Goal: Information Seeking & Learning: Check status

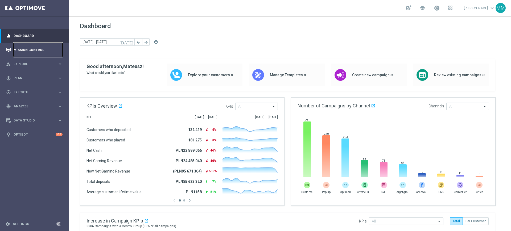
click at [33, 52] on link "Mission Control" at bounding box center [38, 50] width 49 height 14
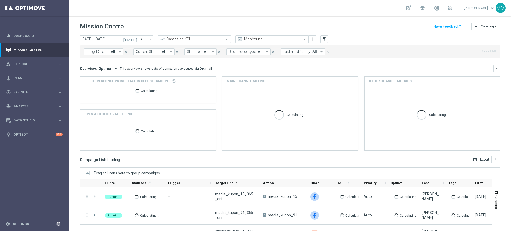
click at [113, 50] on span "All" at bounding box center [113, 51] width 5 height 5
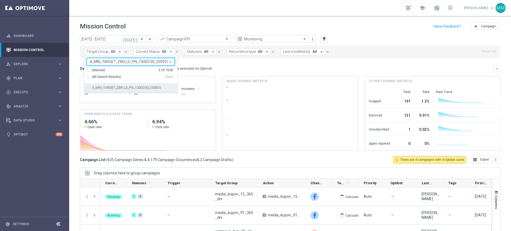
click at [121, 87] on label "A_MIN_TARGET_ZBR_LE_PN_100DO30_250925" at bounding box center [126, 87] width 69 height 3
type input "A_MIN_TARGET_ZBR_LE_PN_100DO30_250925"
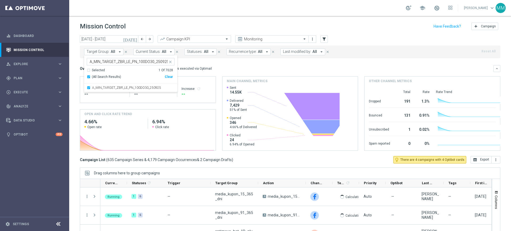
click at [224, 81] on div "Main channel metrics" at bounding box center [289, 81] width 135 height 9
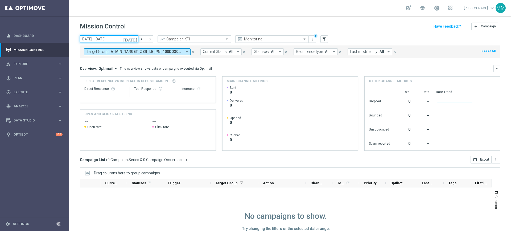
click at [123, 39] on input "29 Sep 2025 - 05 Oct 2025" at bounding box center [109, 38] width 59 height 7
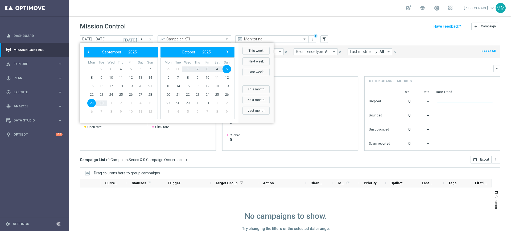
click at [259, 89] on button "This month" at bounding box center [255, 89] width 27 height 8
type input "01 Sep 2025 - 30 Sep 2025"
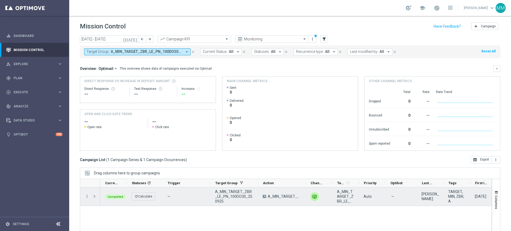
click at [204, 204] on div "—" at bounding box center [187, 197] width 48 height 18
click at [89, 197] on icon "more_vert" at bounding box center [87, 196] width 5 height 5
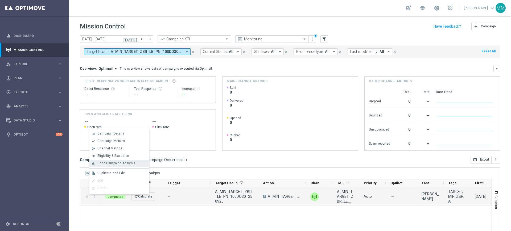
click at [123, 163] on span "Go to Campaign Analysis" at bounding box center [116, 163] width 38 height 4
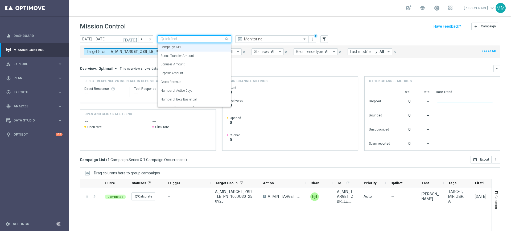
click at [204, 40] on input "text" at bounding box center [188, 39] width 57 height 5
click at [196, 73] on div "Deposit Amount" at bounding box center [194, 73] width 68 height 9
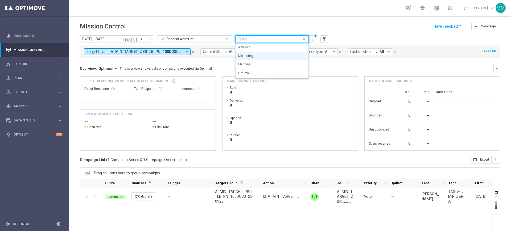
click at [261, 40] on input "text" at bounding box center [266, 39] width 57 height 5
click at [259, 48] on div "Analysis" at bounding box center [272, 47] width 68 height 9
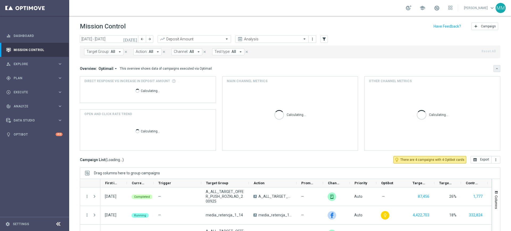
click at [493, 68] on button "keyboard_arrow_down" at bounding box center [496, 68] width 7 height 7
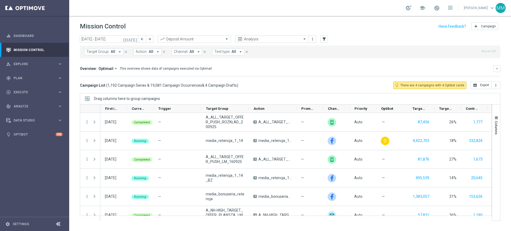
click at [116, 51] on button "Target Group: All arrow_drop_down" at bounding box center [103, 51] width 39 height 7
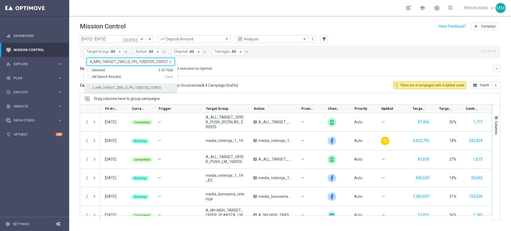
type input "A_MIN_TARGET_ZBR_LE_PN_100DO30_250925"
click at [107, 92] on div "today 01 Sep 2025 - 30 Sep 2025 arrow_back arrow_forward Deposit Amount trendin…" at bounding box center [290, 130] width 442 height 191
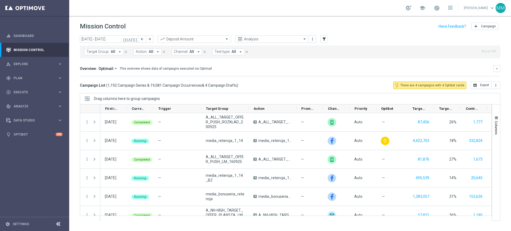
click at [106, 51] on span "Target Group:" at bounding box center [97, 51] width 23 height 5
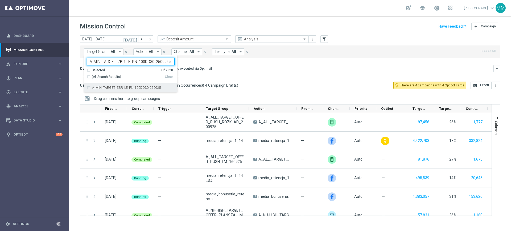
click at [112, 90] on div "A_MIN_TARGET_ZBR_LE_PN_100DO30_250925" at bounding box center [131, 88] width 88 height 9
type input "A_MIN_TARGET_ZBR_LE_PN_100DO30_250925"
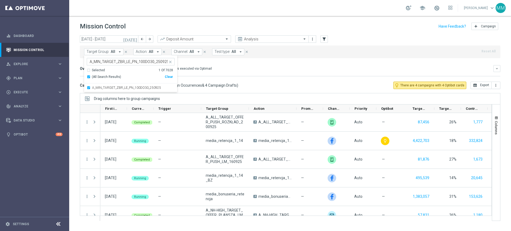
click at [205, 85] on span "4 Campaign Drafts" at bounding box center [221, 85] width 32 height 5
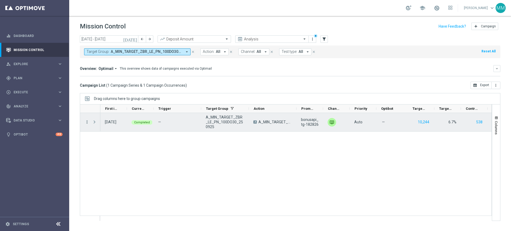
click at [85, 124] on icon "more_vert" at bounding box center [87, 122] width 5 height 5
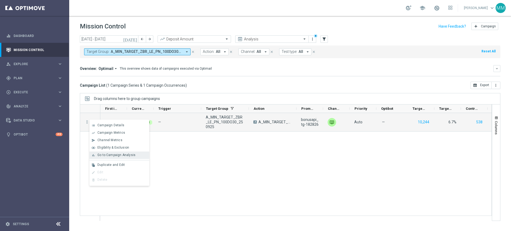
click at [118, 156] on span "Go to Campaign Analysis" at bounding box center [116, 155] width 38 height 4
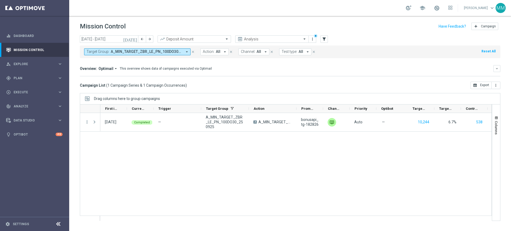
click at [153, 52] on span "A_MIN_TARGET_ZBR_LE_PN_100DO30_250925" at bounding box center [147, 51] width 72 height 5
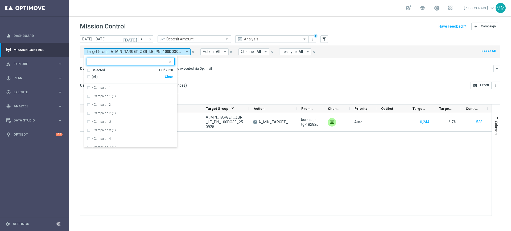
click at [0, 0] on div "Clear" at bounding box center [0, 0] width 0 height 0
click at [152, 62] on input "text" at bounding box center [129, 62] width 78 height 5
paste input "A_LOW_TARGET_ZBR_LE_PN_50DO100_250925"
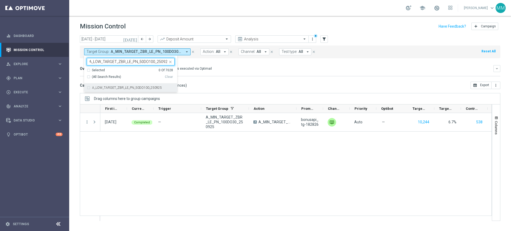
click at [123, 87] on label "A_LOW_TARGET_ZBR_LE_PN_50DO100_250925" at bounding box center [127, 87] width 70 height 3
type input "A_LOW_TARGET_ZBR_LE_PN_50DO100_250925"
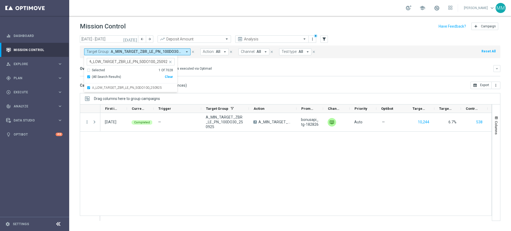
scroll to position [0, 0]
click at [181, 74] on div "Overview: Optimail arrow_drop_down This overview shows data of campaigns execut…" at bounding box center [290, 70] width 420 height 11
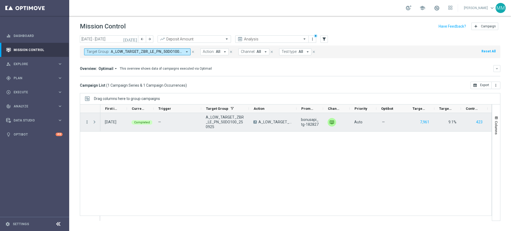
click at [85, 122] on icon "more_vert" at bounding box center [87, 122] width 5 height 5
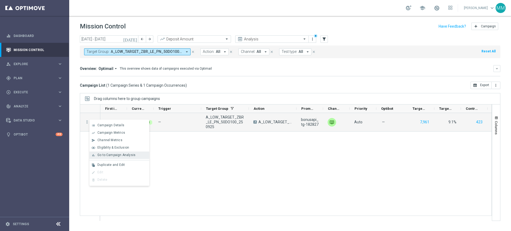
click at [129, 154] on span "Go to Campaign Analysis" at bounding box center [116, 155] width 38 height 4
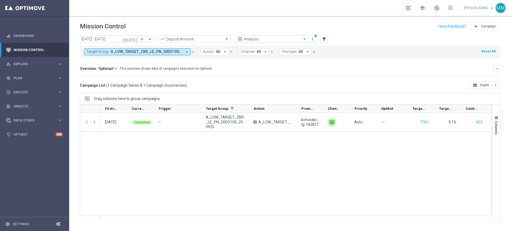
click at [139, 53] on span "A_LOW_TARGET_ZBR_LE_PN_50DO100_250925" at bounding box center [147, 51] width 72 height 5
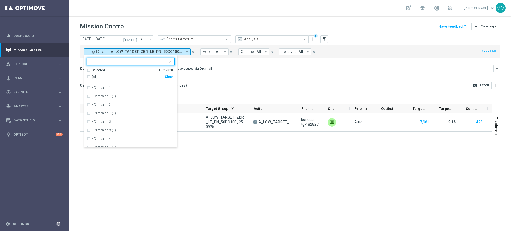
click at [0, 0] on div "Clear" at bounding box center [0, 0] width 0 height 0
click at [150, 63] on input "text" at bounding box center [129, 62] width 78 height 5
paste input "A_MED_TARGET_ZBR_LE_PN_50DO200_250925"
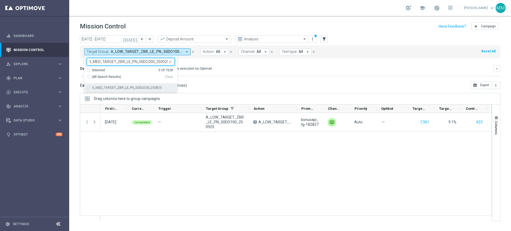
click at [132, 87] on label "A_MED_TARGET_ZBR_LE_PN_50DO200_250925" at bounding box center [127, 87] width 70 height 3
type input "A_MED_TARGET_ZBR_LE_PN_50DO200_250925"
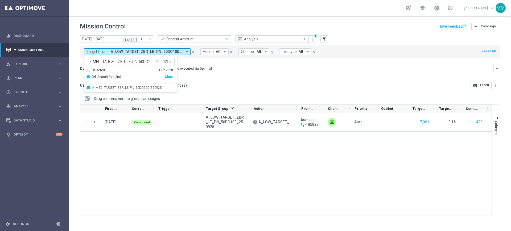
scroll to position [0, 0]
click at [205, 68] on div "This overview shows data of campaigns executed via Optimail" at bounding box center [166, 68] width 92 height 5
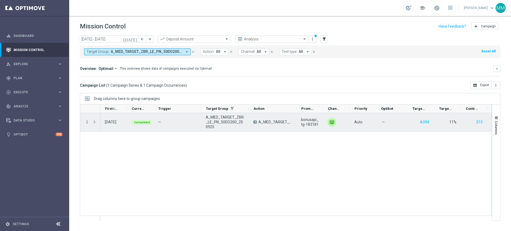
click at [89, 121] on icon "more_vert" at bounding box center [87, 122] width 5 height 5
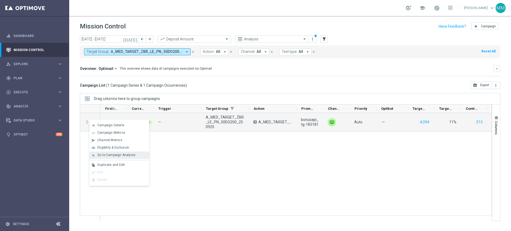
click at [119, 155] on span "Go to Campaign Analysis" at bounding box center [116, 155] width 38 height 4
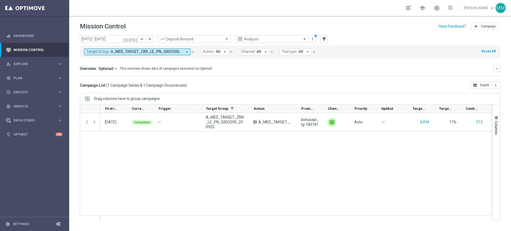
click at [117, 48] on button "Target Group: A_MED_TARGET_ZBR_LE_PN_50DO200_250925 arrow_drop_down" at bounding box center [137, 51] width 106 height 7
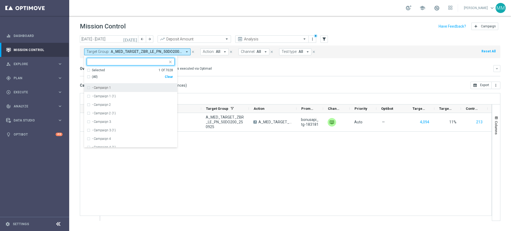
click at [0, 0] on div "Clear" at bounding box center [0, 0] width 0 height 0
click at [147, 62] on input "text" at bounding box center [129, 62] width 78 height 5
paste input "A_HIGH_TARGET_ZBR_LE_PN_50DO500_250925"
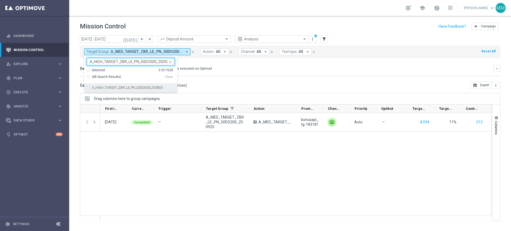
scroll to position [0, 2]
click at [129, 85] on div "A_HIGH_TARGET_ZBR_LE_PN_50DO500_250925" at bounding box center [131, 88] width 88 height 9
type input "A_HIGH_TARGET_ZBR_LE_PN_50DO500_250925"
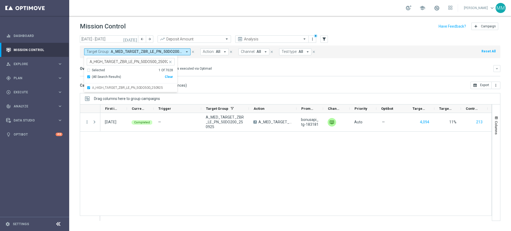
click at [202, 80] on mini-dashboard "Overview: Optimail arrow_drop_down This overview shows data of campaigns execut…" at bounding box center [290, 69] width 420 height 23
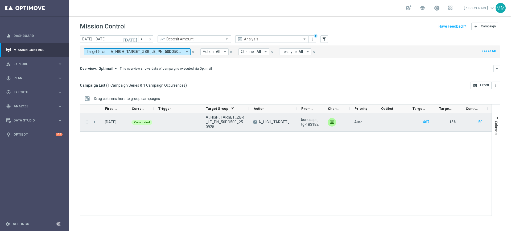
click at [85, 121] on icon "more_vert" at bounding box center [87, 122] width 5 height 5
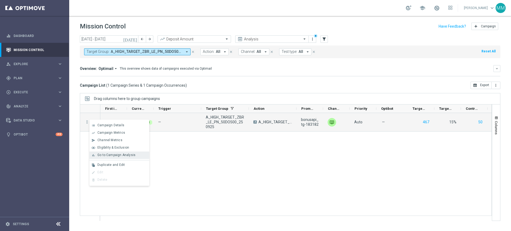
click at [113, 154] on span "Go to Campaign Analysis" at bounding box center [116, 155] width 38 height 4
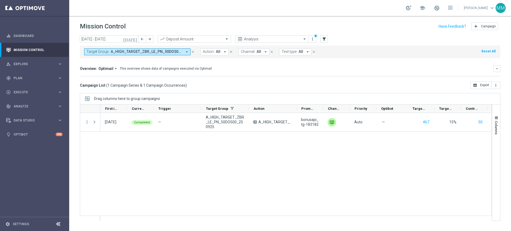
click at [150, 48] on button "Target Group: A_HIGH_TARGET_ZBR_LE_PN_50DO500_250925 arrow_drop_down" at bounding box center [137, 51] width 106 height 7
click at [150, 51] on span "A_HIGH_TARGET_ZBR_LE_PN_50DO500_250925" at bounding box center [147, 51] width 72 height 5
click at [156, 50] on span "A_HIGH_TARGET_ZBR_LE_PN_50DO500_250925" at bounding box center [147, 51] width 72 height 5
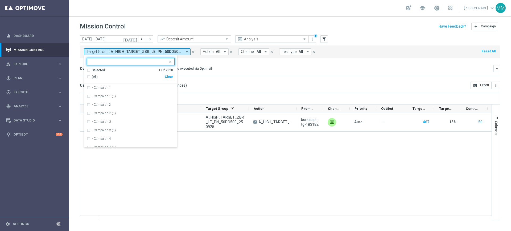
drag, startPoint x: 172, startPoint y: 78, endPoint x: 169, endPoint y: 73, distance: 6.3
click at [0, 0] on div "Clear" at bounding box center [0, 0] width 0 height 0
click at [162, 64] on div at bounding box center [128, 62] width 79 height 5
paste input "A_MIN_TARGET_WIN_PN_20_ZL_260925"
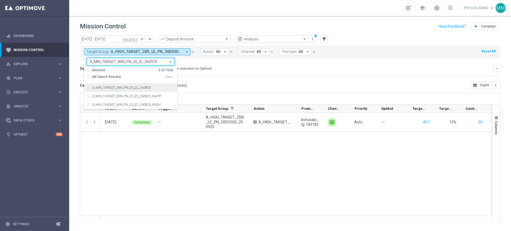
click at [157, 84] on div "A_MIN_TARGET_WIN_PN_20_ZL_260925" at bounding box center [131, 88] width 88 height 9
type input "A_MIN_TARGET_WIN_PN_20_ZL_260925"
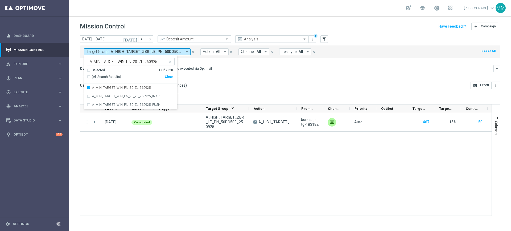
click at [201, 80] on mini-dashboard "Overview: Optimail arrow_drop_down This overview shows data of campaigns execut…" at bounding box center [290, 69] width 420 height 23
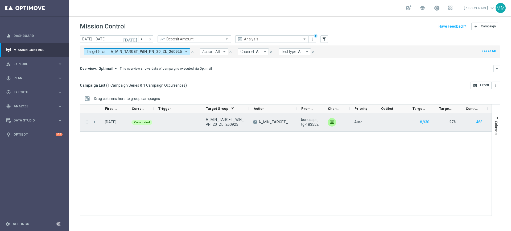
click at [86, 123] on icon "more_vert" at bounding box center [87, 122] width 5 height 5
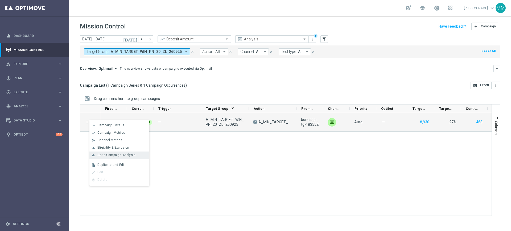
click at [108, 157] on div "bar_chart Go to Campaign Analysis" at bounding box center [119, 155] width 60 height 7
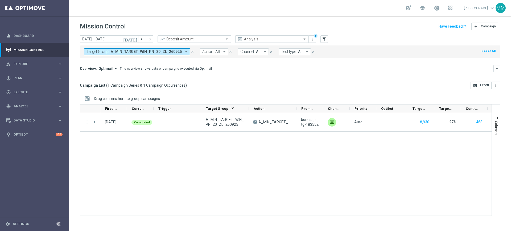
click at [123, 52] on span "A_MIN_TARGET_WIN_PN_20_ZL_260925" at bounding box center [146, 51] width 71 height 5
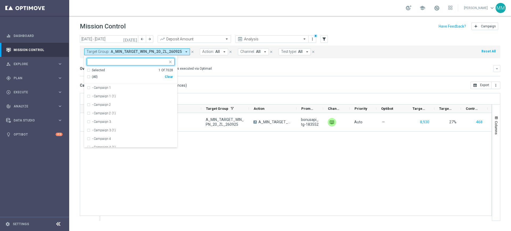
click at [0, 0] on div "Clear" at bounding box center [0, 0] width 0 height 0
click at [147, 64] on input "text" at bounding box center [129, 62] width 78 height 5
paste input "A_LOW_TARGET_WIN_PN_50_ZL_260925"
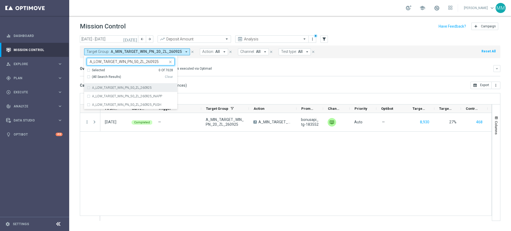
click at [138, 85] on div "A_LOW_TARGET_WIN_PN_50_ZL_260925" at bounding box center [131, 88] width 88 height 9
type input "A_LOW_TARGET_WIN_PN_50_ZL_260925"
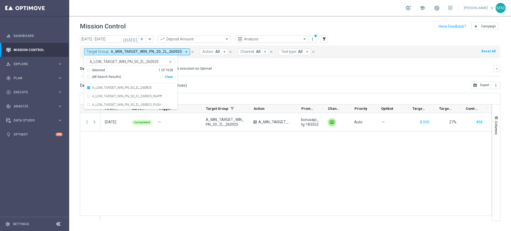
click at [210, 78] on mini-dashboard "Overview: Optimail arrow_drop_down This overview shows data of campaigns execut…" at bounding box center [290, 69] width 420 height 23
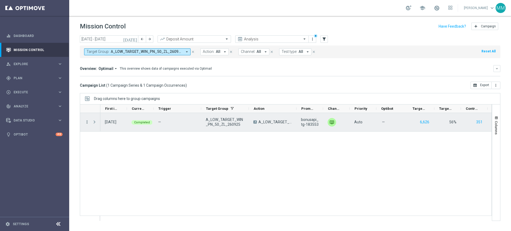
click at [87, 124] on overflow-menu "more_vert" at bounding box center [87, 122] width 5 height 4
click at [86, 122] on icon "more_vert" at bounding box center [87, 122] width 5 height 5
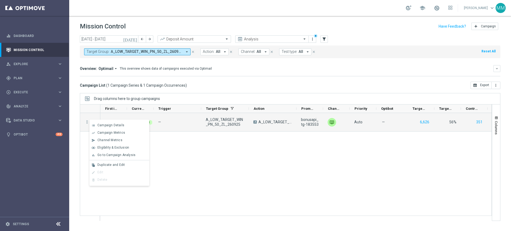
click at [121, 157] on span "Go to Campaign Analysis" at bounding box center [116, 155] width 38 height 4
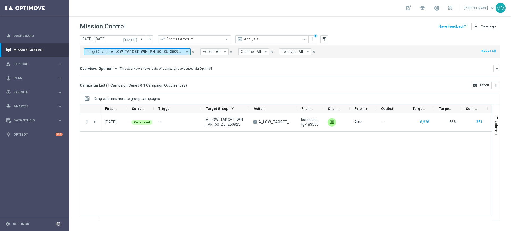
click at [151, 48] on button "Target Group: A_LOW_TARGET_WIN_PN_50_ZL_260925 arrow_drop_down" at bounding box center [137, 51] width 106 height 7
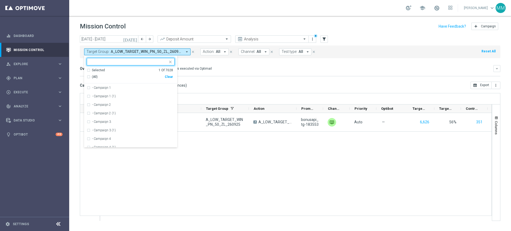
drag, startPoint x: 171, startPoint y: 76, endPoint x: 147, endPoint y: 60, distance: 28.8
click at [0, 0] on div "Clear" at bounding box center [0, 0] width 0 height 0
click at [146, 60] on input "text" at bounding box center [129, 62] width 78 height 5
paste input "A_MED_TARGET_WIN_PN_100_ZL_260925"
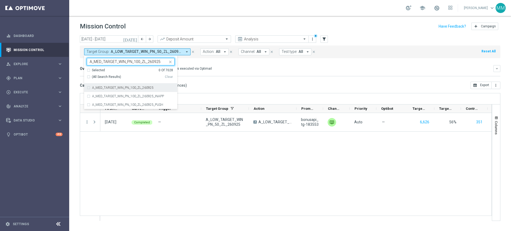
click at [121, 89] on label "A_MED_TARGET_WIN_PN_100_ZL_260925" at bounding box center [122, 87] width 61 height 3
type input "A_MED_TARGET_WIN_PN_100_ZL_260925"
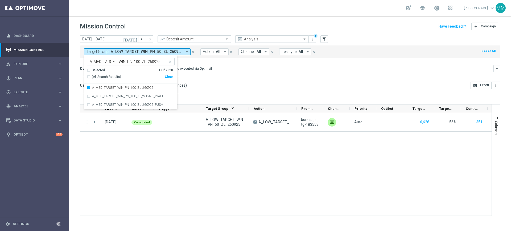
click at [213, 77] on mini-dashboard "Overview: Optimail arrow_drop_down This overview shows data of campaigns execut…" at bounding box center [290, 69] width 420 height 23
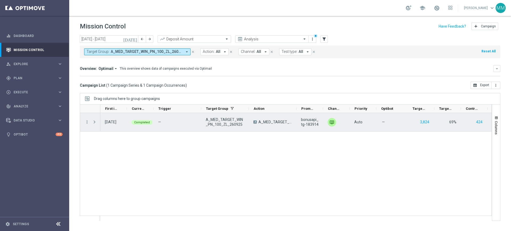
click at [87, 118] on div "more_vert" at bounding box center [85, 122] width 10 height 18
click at [88, 121] on icon "more_vert" at bounding box center [87, 122] width 5 height 5
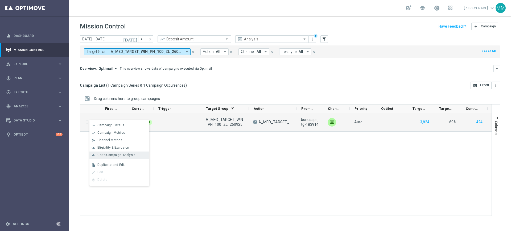
click at [127, 154] on span "Go to Campaign Analysis" at bounding box center [116, 155] width 38 height 4
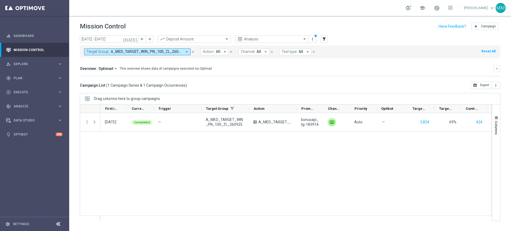
click at [149, 51] on span "A_MED_TARGET_WIN_PN_100_ZL_260925" at bounding box center [147, 51] width 72 height 5
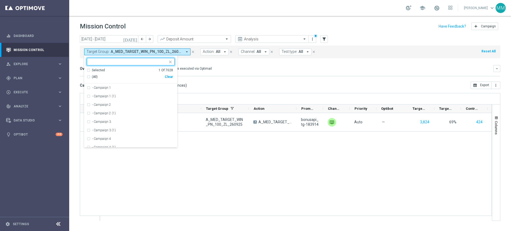
click at [0, 0] on div "Clear" at bounding box center [0, 0] width 0 height 0
drag, startPoint x: 158, startPoint y: 61, endPoint x: 145, endPoint y: 73, distance: 17.9
click at [158, 61] on input "text" at bounding box center [129, 62] width 78 height 5
paste input "A_HIGH_TARGET_WIN_PN_200_ZL_260925"
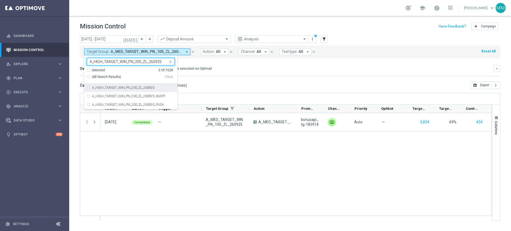
drag, startPoint x: 130, startPoint y: 83, endPoint x: 215, endPoint y: 77, distance: 85.3
click at [124, 86] on label "A_HIGH_TARGET_WIN_PN_200_ZL_260925" at bounding box center [123, 87] width 63 height 3
type input "A_HIGH_TARGET_WIN_PN_200_ZL_260925"
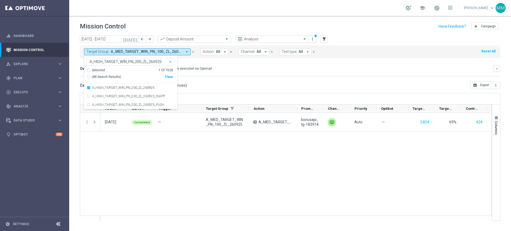
click at [219, 77] on mini-dashboard "Overview: Optimail arrow_drop_down This overview shows data of campaigns execut…" at bounding box center [290, 69] width 420 height 23
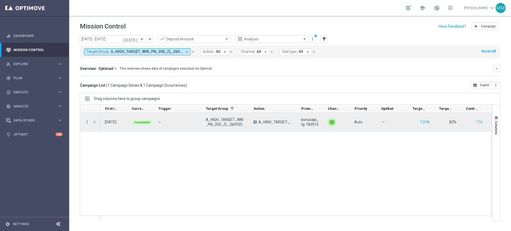
click at [85, 122] on icon "more_vert" at bounding box center [87, 122] width 5 height 5
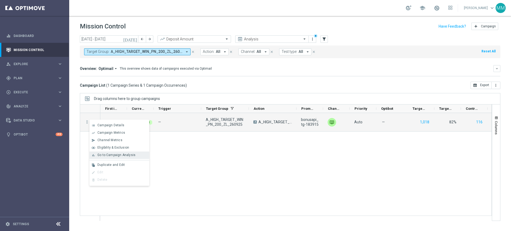
click at [115, 159] on div "bar_chart Go to Campaign Analysis" at bounding box center [119, 155] width 60 height 7
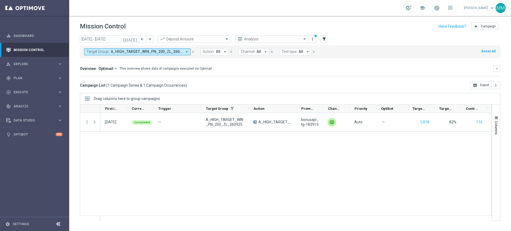
click at [151, 48] on button "Target Group: A_HIGH_TARGET_WIN_PN_200_ZL_260925 arrow_drop_down" at bounding box center [137, 51] width 106 height 7
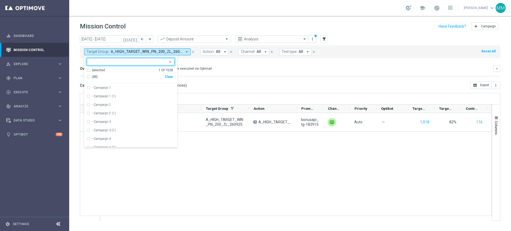
click at [0, 0] on div "Clear" at bounding box center [0, 0] width 0 height 0
click at [154, 64] on input "text" at bounding box center [129, 62] width 78 height 5
paste input "A_LOW_TARGET_ZBR_SIATKA_MS_50DO50_260925"
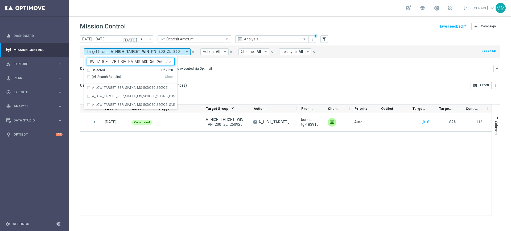
click at [154, 83] on div "Selected 0 Of 7028 (All Search Results) Clear" at bounding box center [130, 76] width 93 height 16
drag, startPoint x: 159, startPoint y: 87, endPoint x: 171, endPoint y: 86, distance: 12.0
click at [159, 87] on label "A_LOW_TARGET_ZBR_SIATKA_MS_50DO50_260925" at bounding box center [130, 87] width 76 height 3
type input "A_LOW_TARGET_ZBR_SIATKA_MS_50DO50_260925"
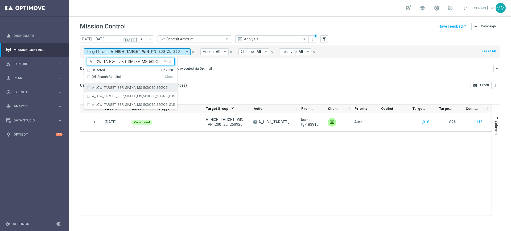
click at [192, 80] on mini-dashboard "Overview: Optimail arrow_drop_down This overview shows data of campaigns execut…" at bounding box center [290, 69] width 420 height 23
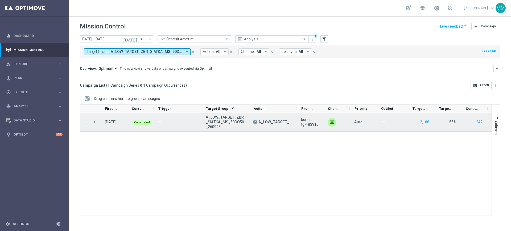
click at [90, 123] on div at bounding box center [95, 122] width 11 height 18
click at [88, 122] on icon "more_vert" at bounding box center [87, 122] width 5 height 5
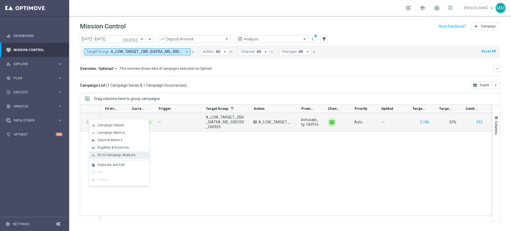
click at [141, 152] on div "bar_chart Go to Campaign Analysis" at bounding box center [119, 155] width 60 height 7
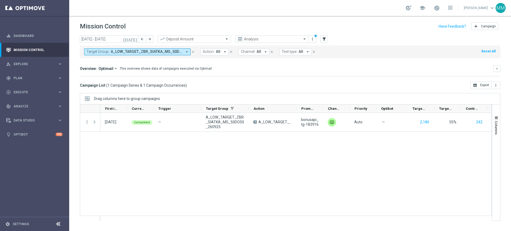
click at [166, 56] on div "Target Group: A_LOW_TARGET_ZBR_SIATKA_MS_50DO50_260925 arrow_drop_down close Ac…" at bounding box center [290, 51] width 420 height 13
click at [167, 50] on span "A_LOW_TARGET_ZBR_SIATKA_MS_50DO50_260925" at bounding box center [147, 51] width 72 height 5
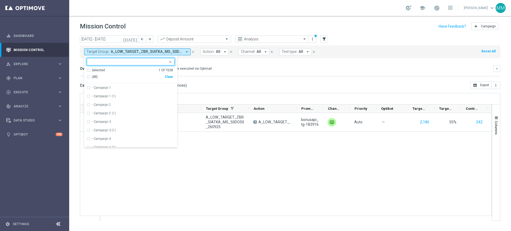
click at [0, 0] on div "Clear" at bounding box center [0, 0] width 0 height 0
click at [159, 64] on input "text" at bounding box center [129, 62] width 78 height 5
paste input "A_MED_TARGET_ZBR_SIATKA_MS_50DO100_260925"
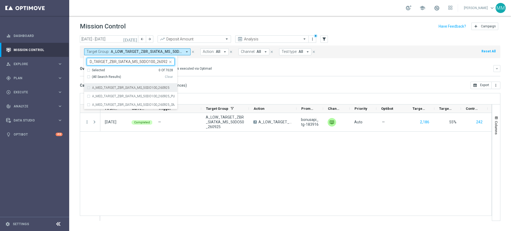
click at [144, 92] on div "A_MED_TARGET_ZBR_SIATKA_MS_50DO100_260925_PUSH" at bounding box center [131, 96] width 88 height 9
type input "A_MED_TARGET_ZBR_SIATKA_MS_50DO100_260925"
click at [137, 90] on div "A_MED_TARGET_ZBR_SIATKA_MS_50DO100_260925" at bounding box center [131, 88] width 88 height 9
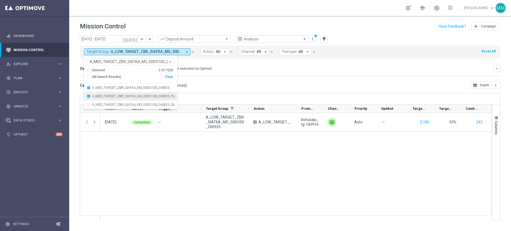
drag, startPoint x: 131, startPoint y: 94, endPoint x: 178, endPoint y: 81, distance: 48.9
click at [130, 95] on label "A_MED_TARGET_ZBR_SIATKA_MS_50DO100_260925_PUSH" at bounding box center [133, 96] width 82 height 3
click at [188, 79] on mini-dashboard "Overview: Optimail arrow_drop_down This overview shows data of campaigns execut…" at bounding box center [290, 69] width 420 height 23
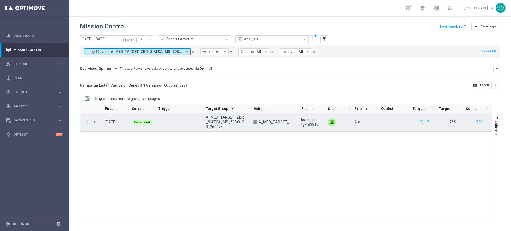
click at [88, 121] on icon "more_vert" at bounding box center [87, 122] width 5 height 5
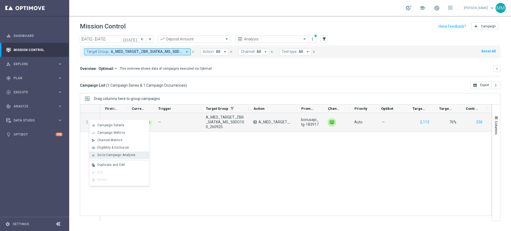
click at [111, 155] on span "Go to Campaign Analysis" at bounding box center [116, 155] width 38 height 4
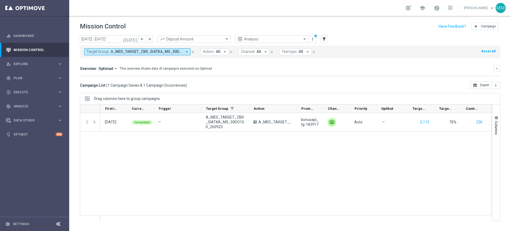
click at [175, 54] on span "A_MED_TARGET_ZBR_SIATKA_MS_50DO100_260925" at bounding box center [147, 51] width 72 height 5
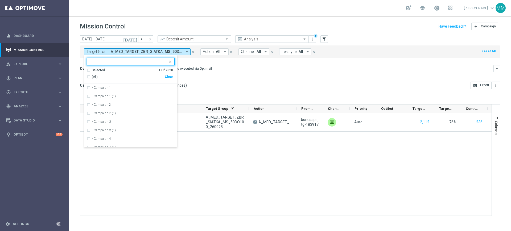
drag, startPoint x: 169, startPoint y: 75, endPoint x: 161, endPoint y: 68, distance: 10.9
click at [0, 0] on div "Clear" at bounding box center [0, 0] width 0 height 0
click at [152, 55] on div "Selected 0 Of 7028 (All) Clear - Campaign 1 - Campaign 1 (1) - Campaign 2 - Cam…" at bounding box center [130, 101] width 93 height 92
click at [149, 61] on input "text" at bounding box center [129, 62] width 78 height 5
paste input "A_HIGH_TARGET_ZBR_SIATKA_MS_50DO250_260925"
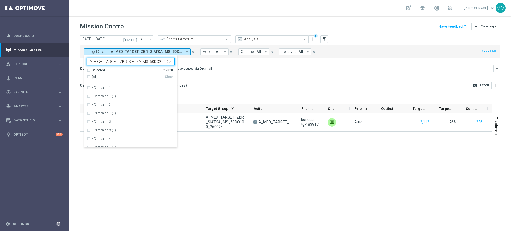
scroll to position [0, 10]
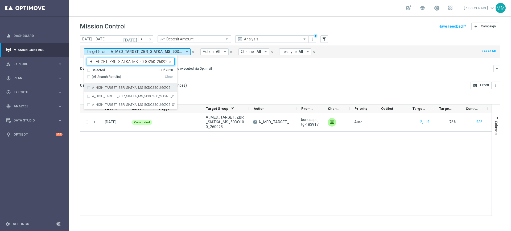
click at [138, 90] on div "A_HIGH_TARGET_ZBR_SIATKA_MS_50DO250_260925" at bounding box center [131, 88] width 88 height 9
type input "A_HIGH_TARGET_ZBR_SIATKA_MS_50DO250_260925"
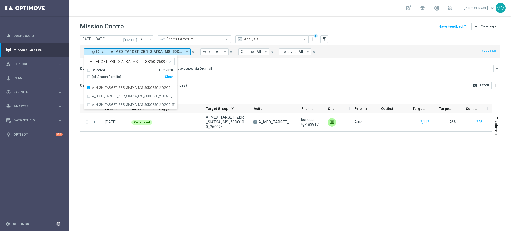
scroll to position [0, 0]
click at [200, 80] on mini-dashboard "Overview: Optimail arrow_drop_down This overview shows data of campaigns execut…" at bounding box center [290, 69] width 420 height 23
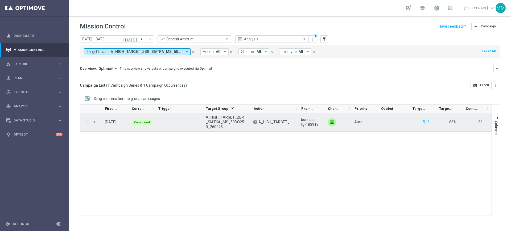
click at [86, 121] on icon "more_vert" at bounding box center [87, 122] width 5 height 5
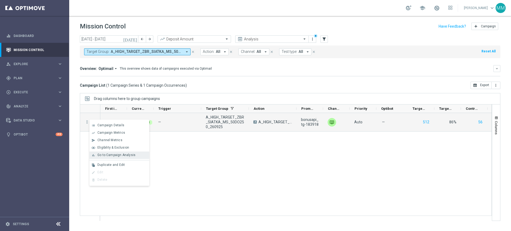
click at [114, 154] on span "Go to Campaign Analysis" at bounding box center [116, 155] width 38 height 4
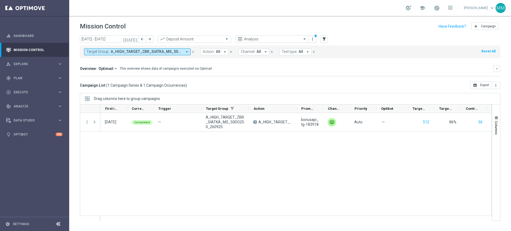
click at [138, 51] on span "A_HIGH_TARGET_ZBR_SIATKA_MS_50DO250_260925" at bounding box center [147, 51] width 72 height 5
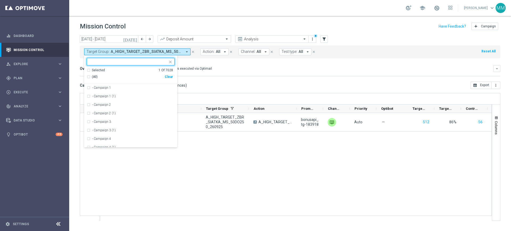
drag, startPoint x: 167, startPoint y: 80, endPoint x: 167, endPoint y: 76, distance: 4.0
click at [167, 79] on div "(All) Clear" at bounding box center [130, 77] width 86 height 9
click at [0, 0] on div "Clear" at bounding box center [0, 0] width 0 height 0
click at [159, 66] on ng-select "Selected 0 Of 7028 (All) Clear - Campaign 1 - Campaign 1 (1) - Campaign 2 - Cam…" at bounding box center [130, 103] width 93 height 90
click at [132, 62] on input "text" at bounding box center [129, 62] width 78 height 5
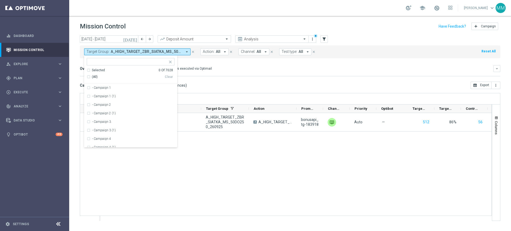
paste input "A_PREM-PEXTRA_TARGET_WIN_PN_500_260925"
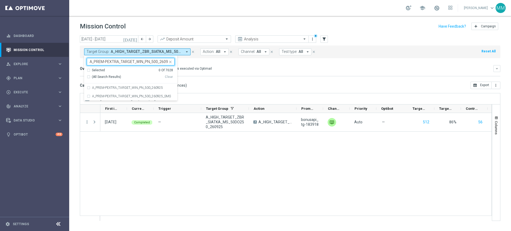
scroll to position [0, 3]
drag, startPoint x: 128, startPoint y: 83, endPoint x: 189, endPoint y: 81, distance: 61.2
click at [128, 84] on div "A_PREM-PEXTRA_TARGET_WIN_PN_500_260925" at bounding box center [131, 88] width 88 height 9
type input "A_PREM-PEXTRA_TARGET_WIN_PN_500_260925"
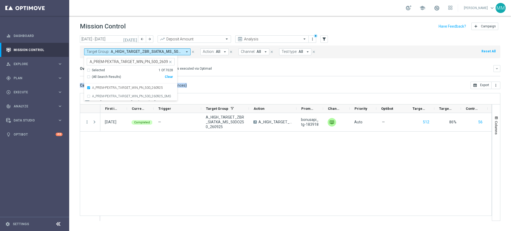
click at [198, 81] on div "today 01 Sep 2025 - 30 Sep 2025 arrow_back arrow_forward Deposit Amount trendin…" at bounding box center [290, 130] width 442 height 191
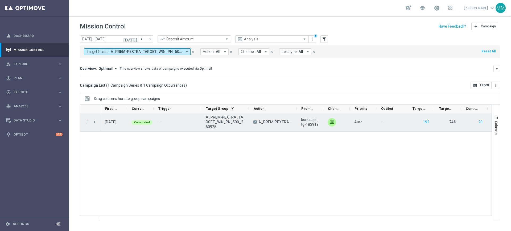
click at [91, 120] on div at bounding box center [95, 122] width 11 height 18
click at [88, 120] on icon "more_vert" at bounding box center [87, 122] width 5 height 5
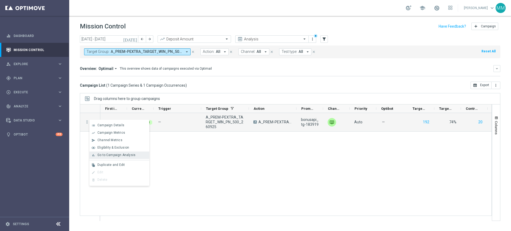
click at [122, 156] on span "Go to Campaign Analysis" at bounding box center [116, 155] width 38 height 4
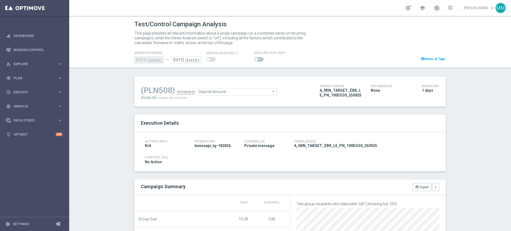
click at [254, 58] on span at bounding box center [258, 59] width 9 height 4
click at [254, 58] on input "checkbox" at bounding box center [258, 59] width 9 height 4
checkbox input "true"
click at [255, 59] on span at bounding box center [258, 59] width 9 height 4
click at [255, 59] on input "checkbox" at bounding box center [258, 59] width 9 height 4
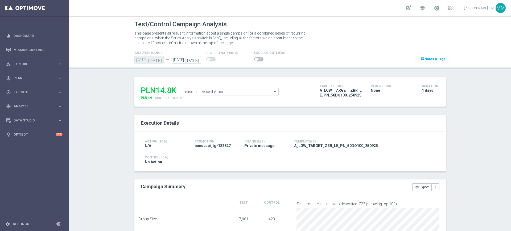
checkbox input "true"
click at [257, 57] on span at bounding box center [258, 59] width 9 height 4
click at [257, 57] on input "checkbox" at bounding box center [258, 59] width 9 height 4
checkbox input "true"
click at [255, 59] on span at bounding box center [258, 59] width 9 height 4
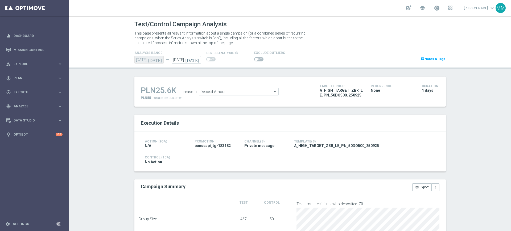
click at [255, 59] on input "checkbox" at bounding box center [258, 59] width 9 height 4
checkbox input "true"
click at [256, 60] on span at bounding box center [258, 59] width 9 height 4
click at [256, 60] on input "checkbox" at bounding box center [258, 59] width 9 height 4
checkbox input "true"
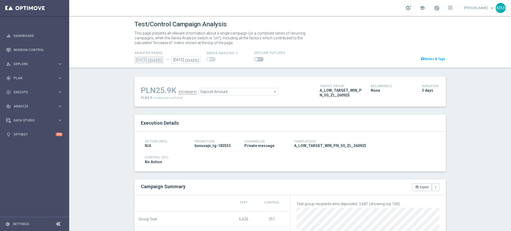
click at [254, 61] on span at bounding box center [258, 59] width 9 height 4
click at [254, 61] on input "checkbox" at bounding box center [258, 59] width 9 height 4
checkbox input "true"
click at [255, 59] on span at bounding box center [256, 59] width 3 height 3
click at [254, 59] on input "checkbox" at bounding box center [258, 59] width 9 height 4
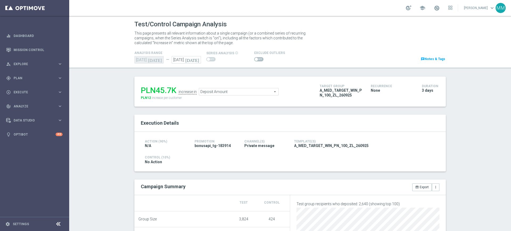
checkbox input "true"
click at [254, 60] on span at bounding box center [258, 59] width 9 height 4
click at [254, 60] on input "checkbox" at bounding box center [258, 59] width 9 height 4
checkbox input "true"
click at [261, 59] on div at bounding box center [269, 59] width 31 height 6
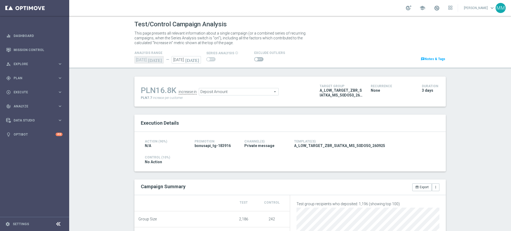
click at [257, 57] on span at bounding box center [258, 59] width 9 height 4
click at [257, 57] on input "checkbox" at bounding box center [258, 59] width 9 height 4
checkbox input "true"
click at [256, 58] on span at bounding box center [258, 59] width 9 height 4
click at [256, 58] on input "checkbox" at bounding box center [258, 59] width 9 height 4
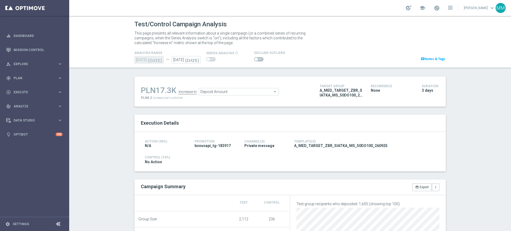
checkbox input "true"
click at [255, 60] on span at bounding box center [256, 59] width 3 height 3
click at [254, 60] on input "checkbox" at bounding box center [258, 59] width 9 height 4
checkbox input "true"
click at [255, 58] on span at bounding box center [258, 59] width 9 height 4
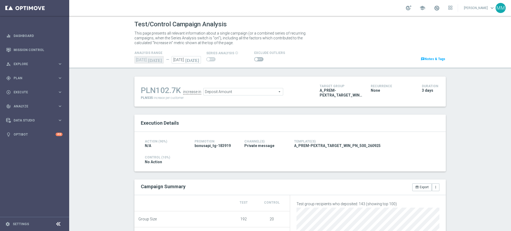
click at [255, 58] on input "checkbox" at bounding box center [258, 59] width 9 height 4
checkbox input "true"
